Goal: Register for event/course

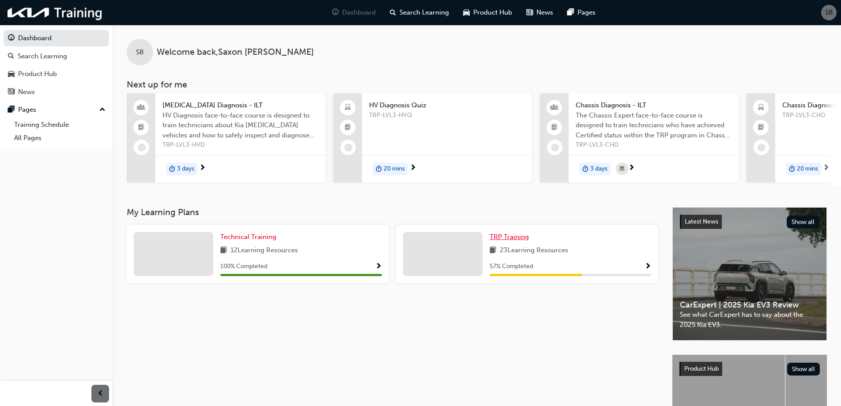
click at [524, 240] on span "TRP Training" at bounding box center [508, 237] width 39 height 8
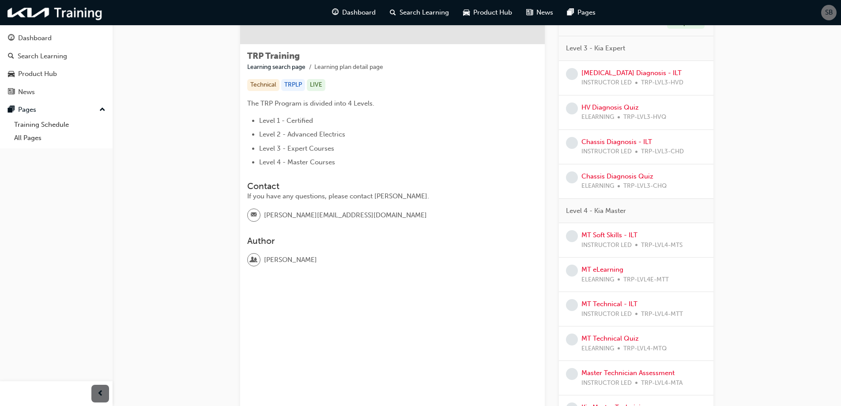
scroll to position [132, 0]
click at [604, 139] on div "Chassis Diagnosis - ILT INSTRUCTOR LED TRP-LVL3-CHD" at bounding box center [632, 149] width 102 height 20
click at [605, 143] on link "Chassis Diagnosis - ILT" at bounding box center [616, 143] width 71 height 8
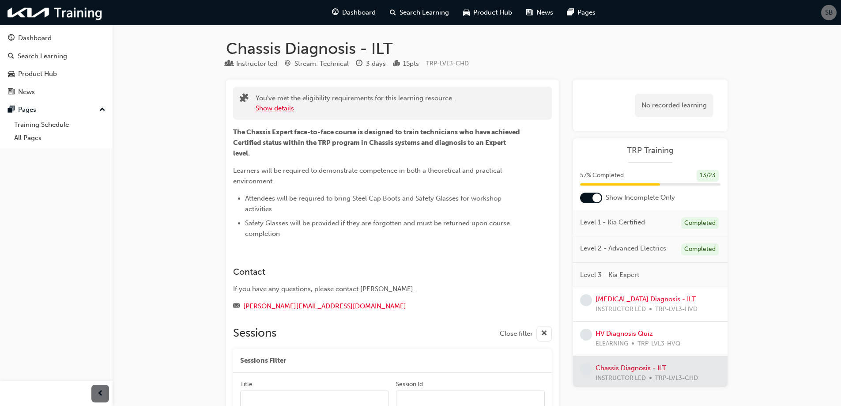
click at [288, 109] on button "Show details" at bounding box center [275, 108] width 38 height 10
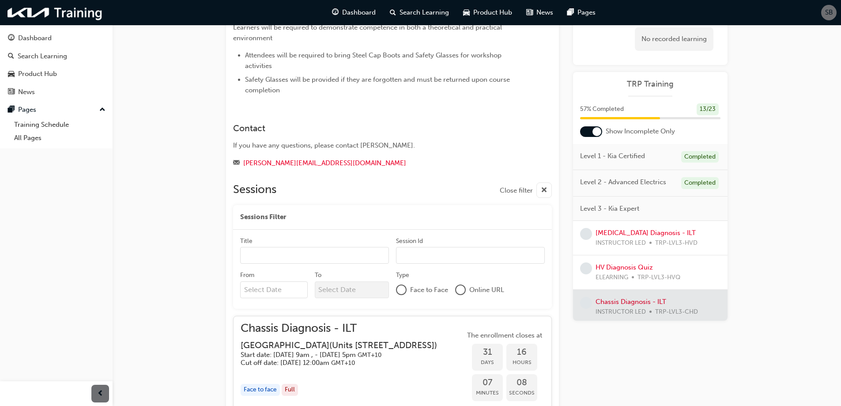
scroll to position [309, 0]
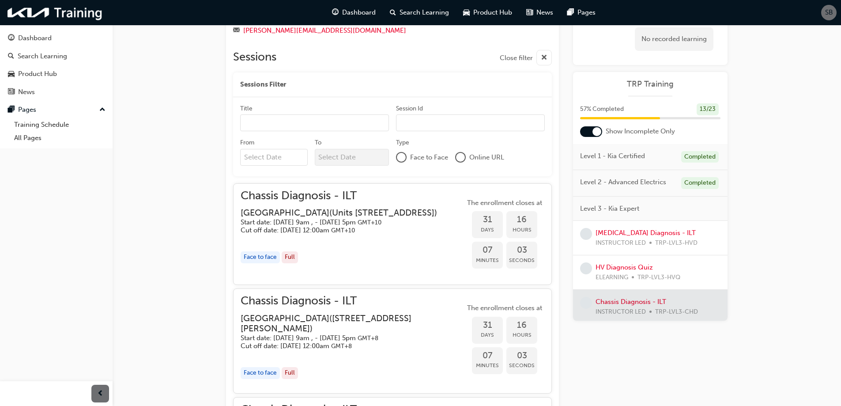
click at [398, 226] on h5 "Start date: [DATE] 9am , - [DATE] 5pm GMT+10" at bounding box center [338, 222] width 196 height 8
